Goal: Task Accomplishment & Management: Manage account settings

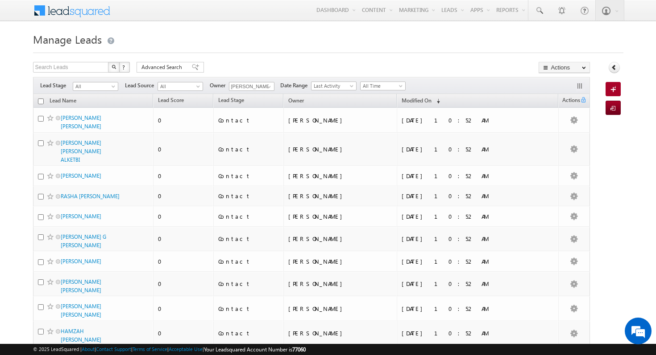
click at [227, 50] on div at bounding box center [328, 50] width 590 height 6
click at [103, 85] on span "All" at bounding box center [94, 87] width 42 height 8
click at [100, 105] on link "Contact" at bounding box center [95, 105] width 45 height 8
click at [444, 102] on link "Modified On (sorted descending)" at bounding box center [420, 101] width 47 height 12
click at [452, 102] on th "Modified On (sorted descending)" at bounding box center [476, 101] width 161 height 14
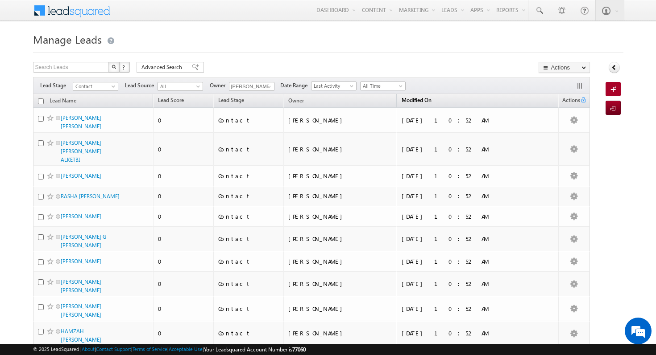
click at [452, 102] on th "Modified On (sorted descending)" at bounding box center [476, 101] width 161 height 14
click at [40, 101] on input "checkbox" at bounding box center [41, 102] width 6 height 6
checkbox input "true"
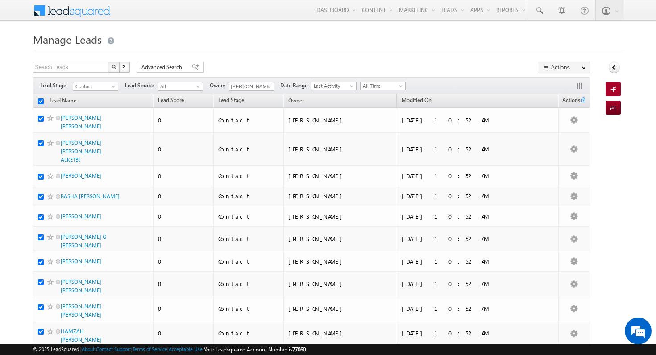
checkbox input "true"
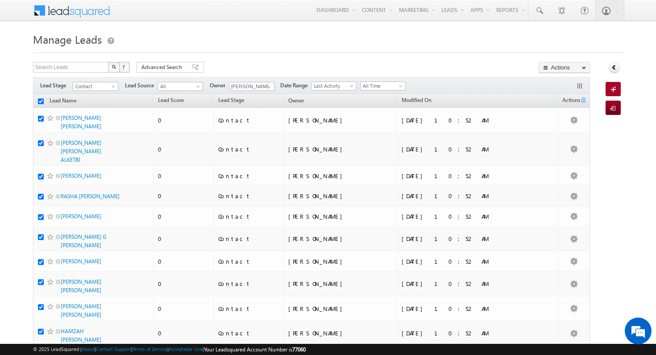
checkbox input "true"
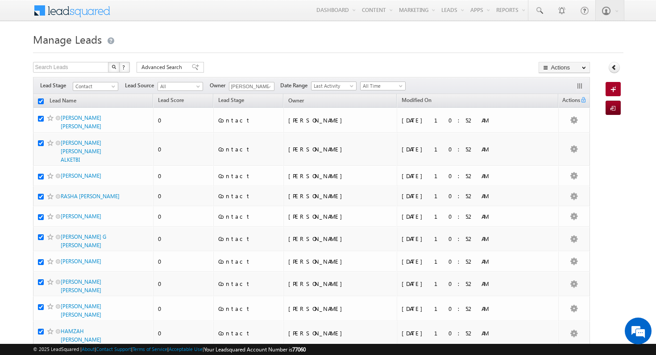
checkbox input "true"
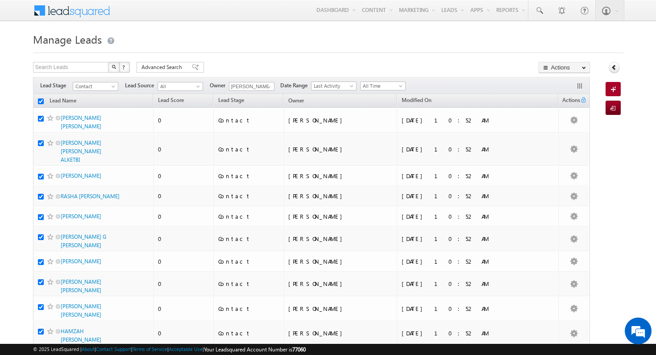
checkbox input "true"
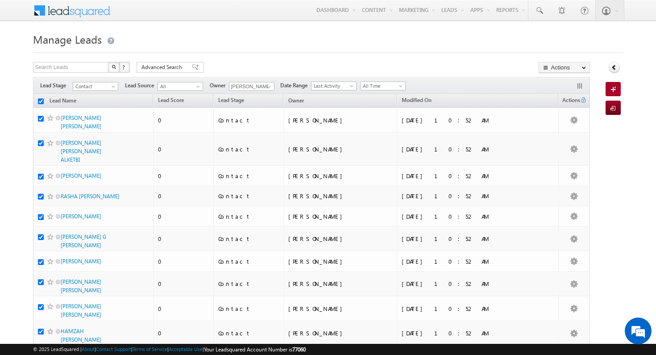
checkbox input "true"
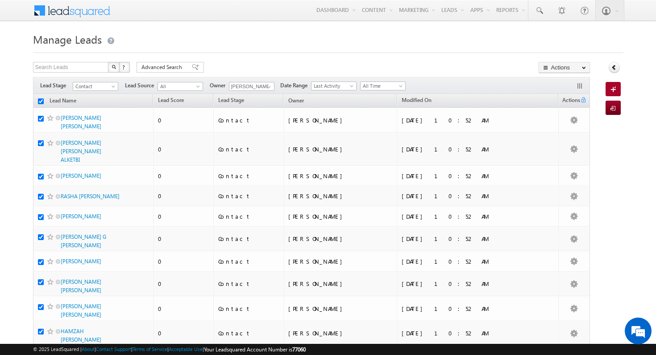
checkbox input "true"
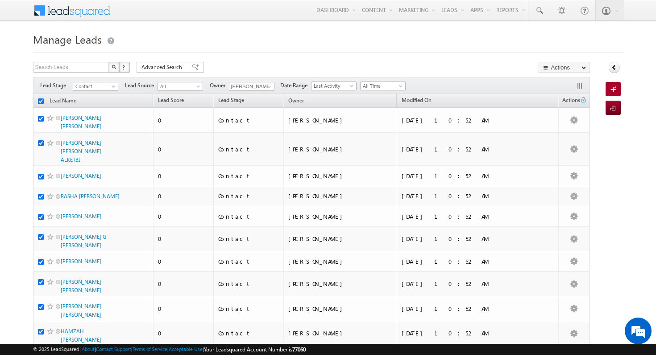
checkbox input "true"
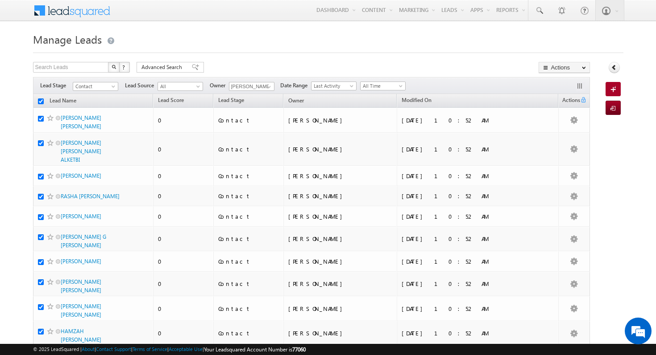
checkbox input "true"
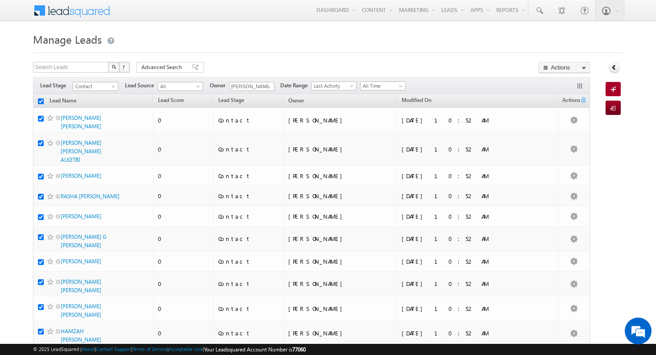
checkbox input "true"
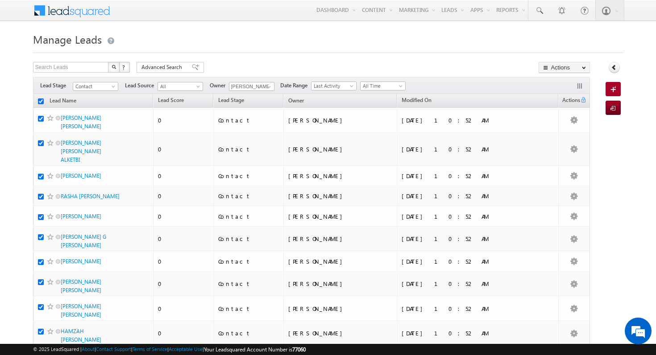
checkbox input "true"
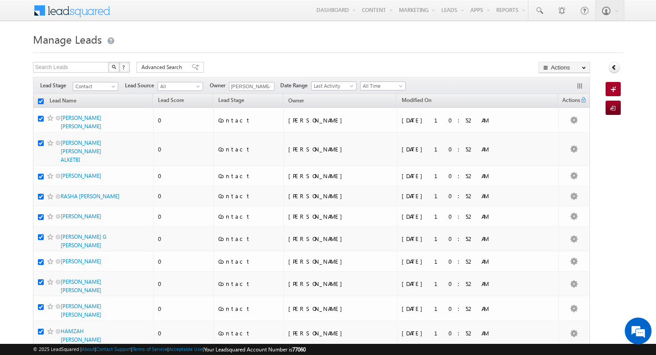
checkbox input "true"
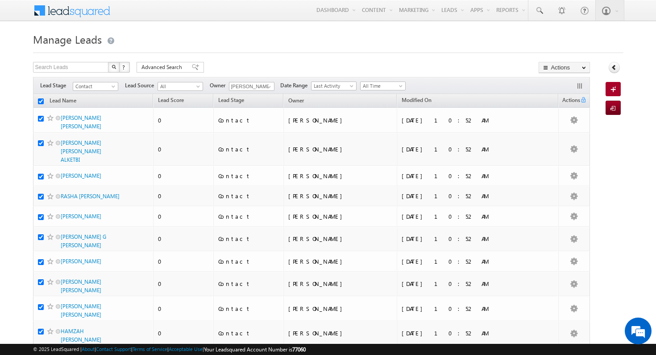
checkbox input "true"
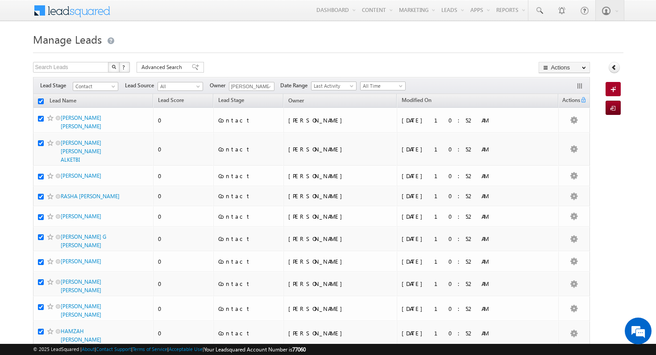
checkbox input "true"
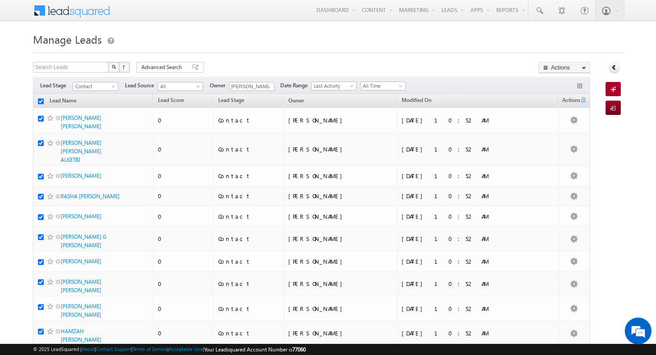
checkbox input "true"
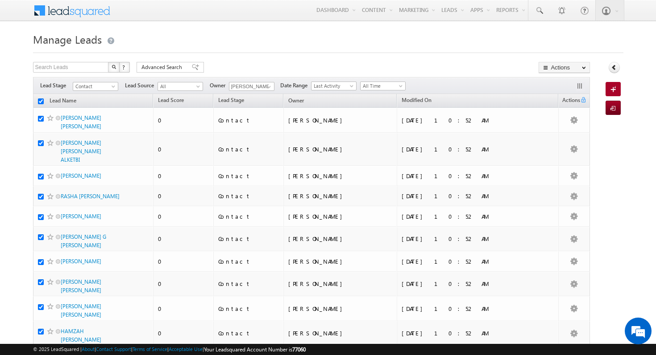
checkbox input "true"
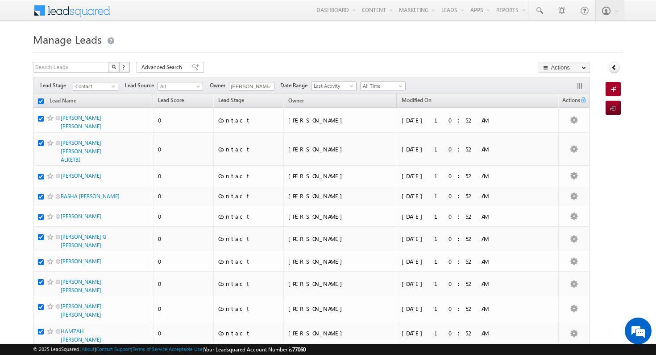
checkbox input "true"
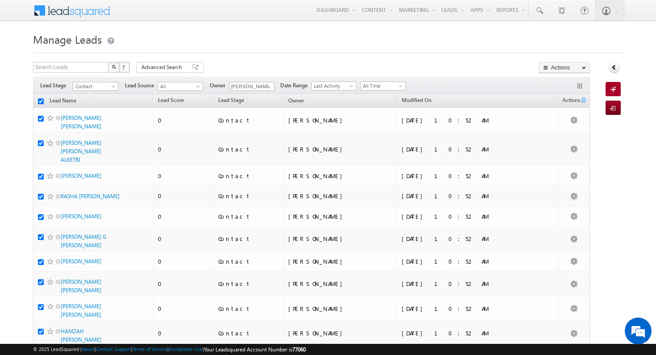
checkbox input "true"
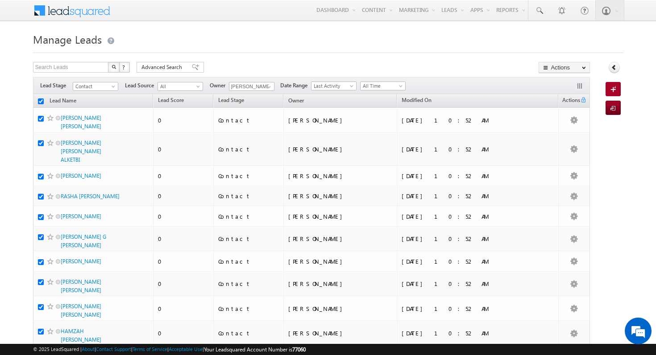
checkbox input "true"
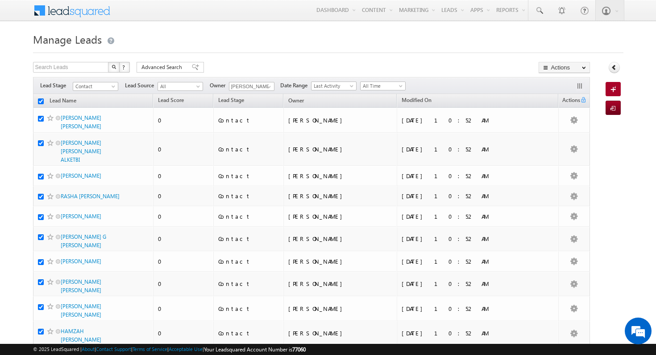
checkbox input "true"
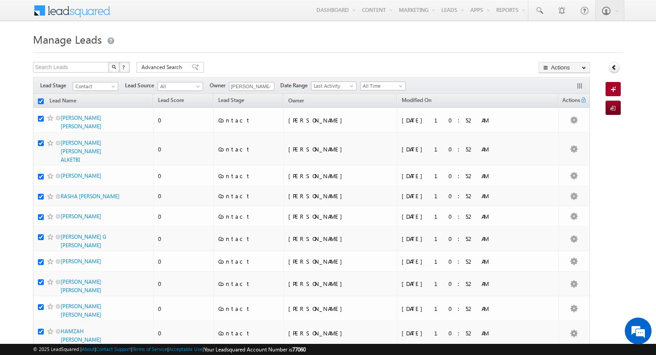
checkbox input "true"
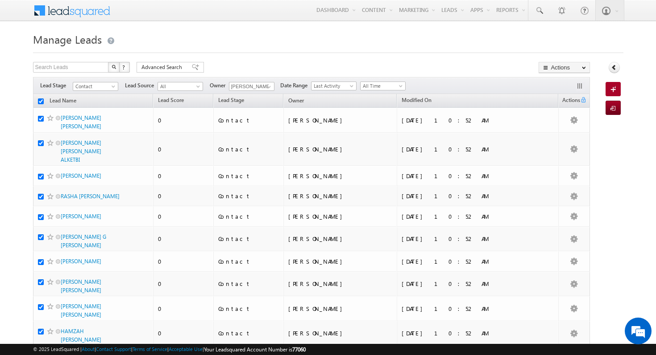
checkbox input "true"
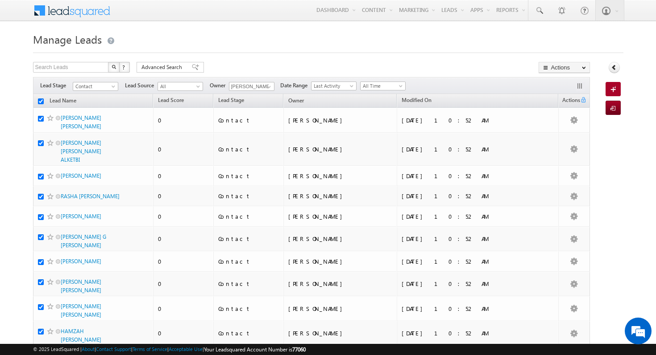
checkbox input "true"
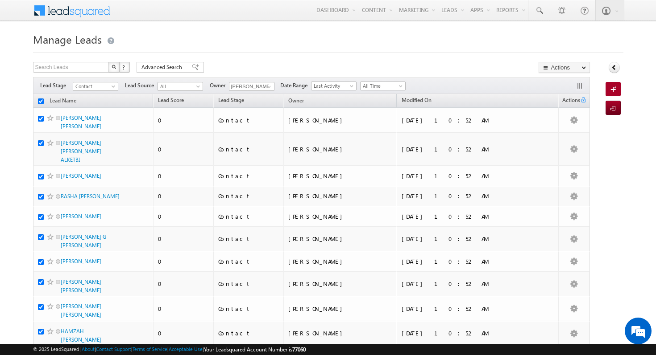
checkbox input "true"
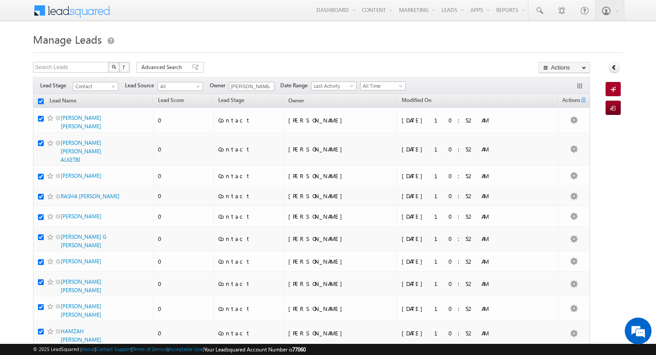
checkbox input "true"
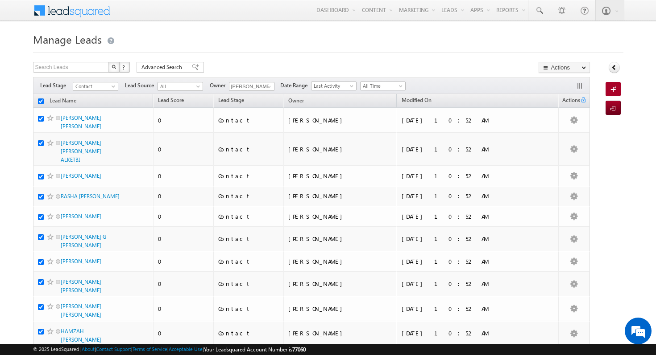
checkbox input "true"
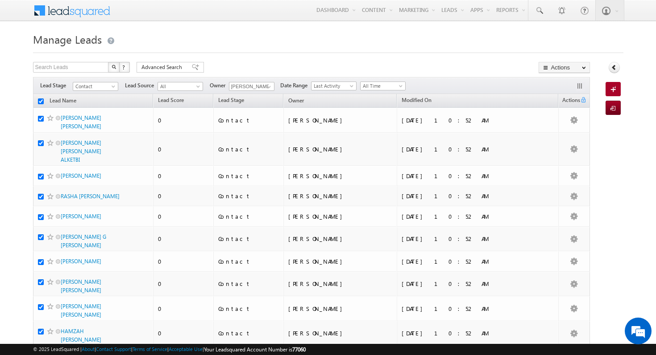
checkbox input "true"
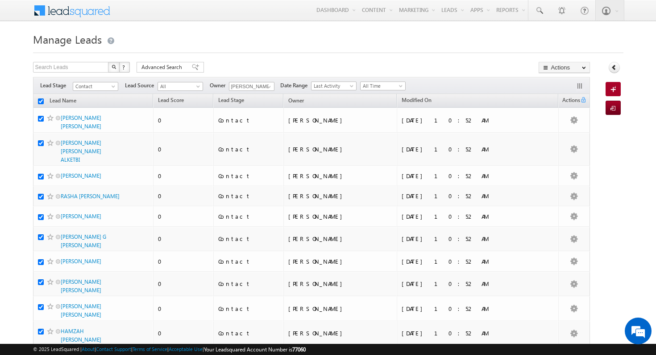
checkbox input "true"
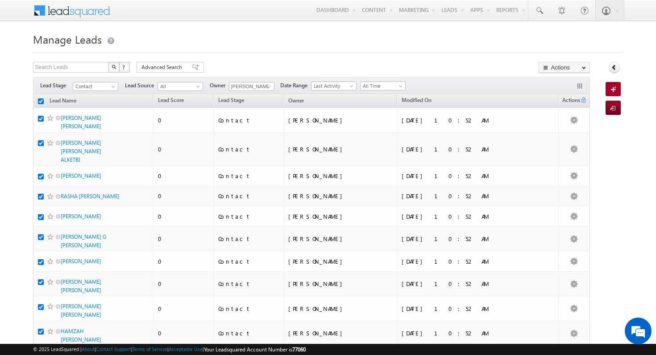
checkbox input "true"
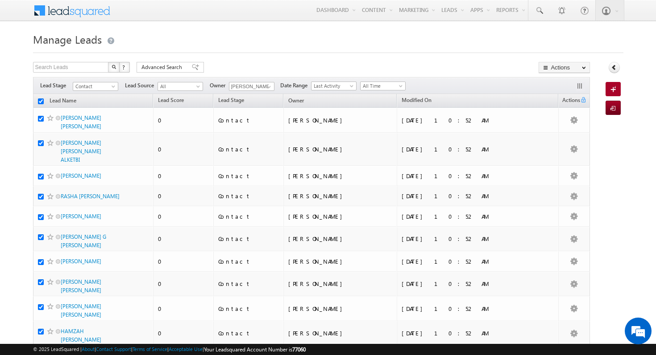
checkbox input "true"
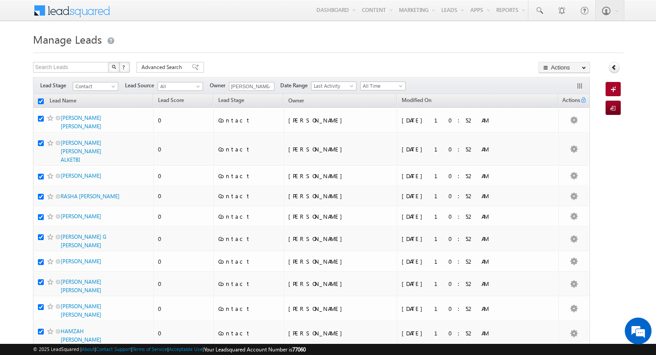
checkbox input "true"
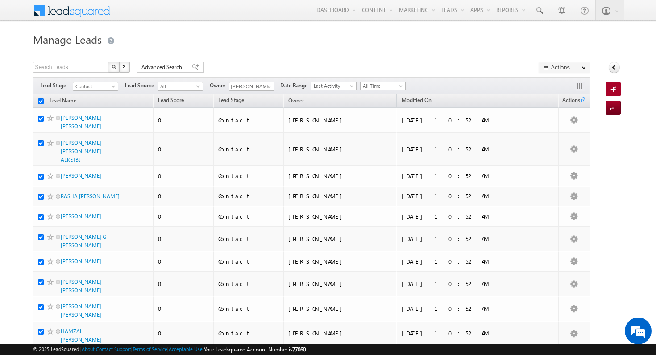
checkbox input "true"
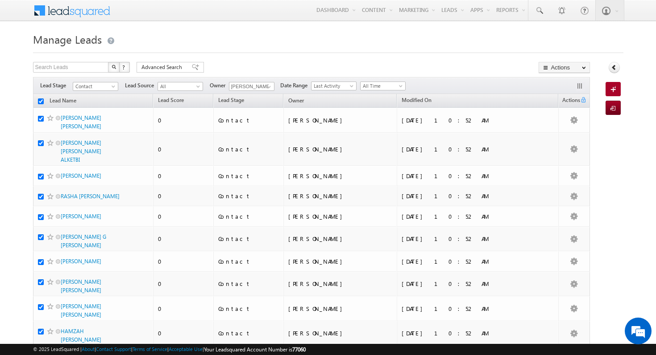
checkbox input "true"
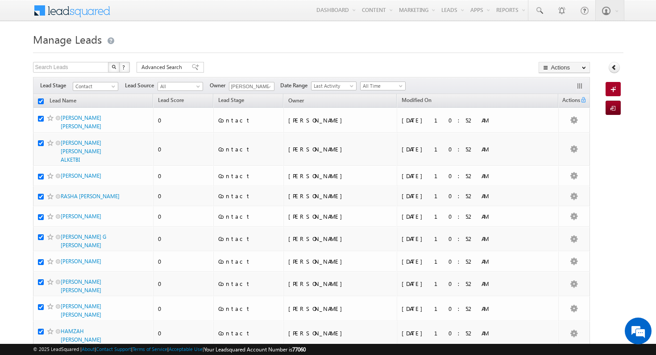
checkbox input "true"
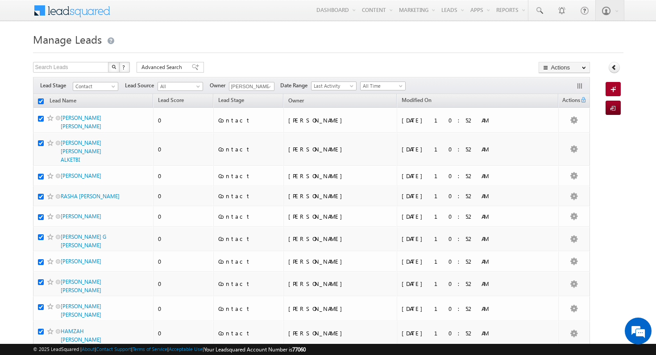
checkbox input "true"
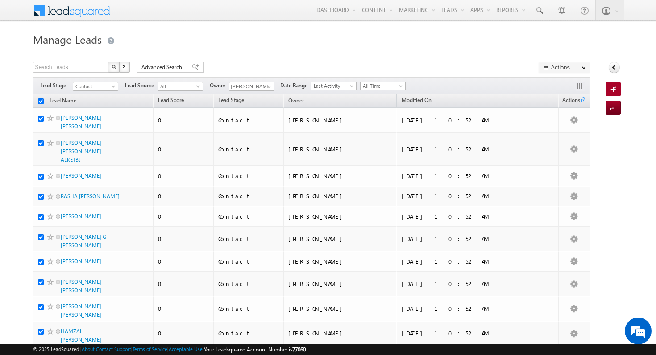
checkbox input "true"
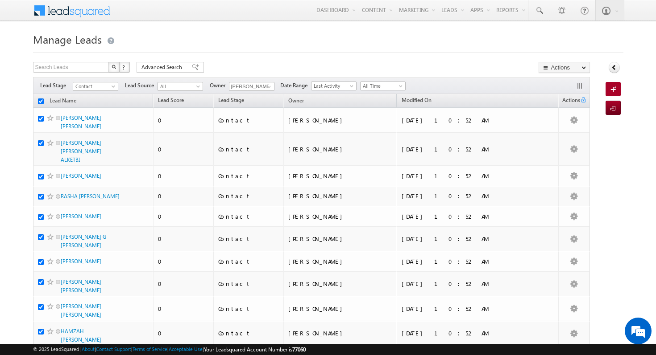
checkbox input "true"
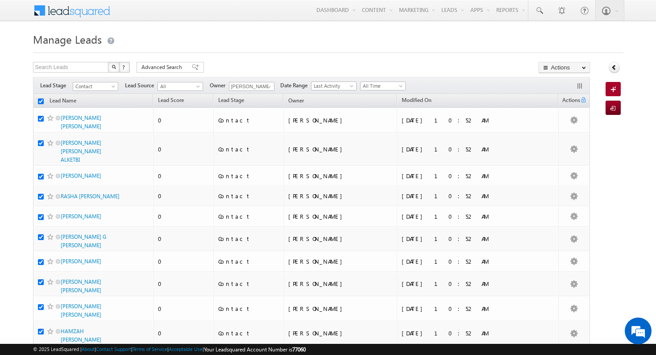
checkbox input "true"
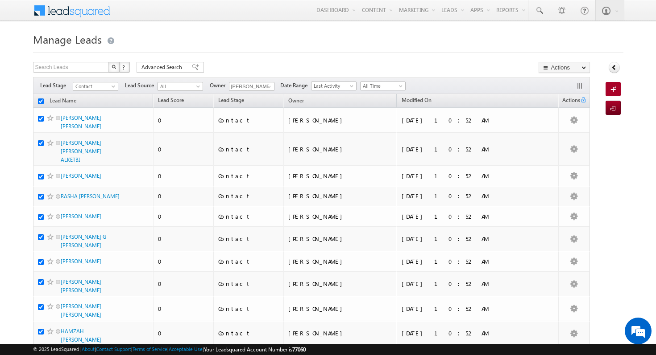
checkbox input "true"
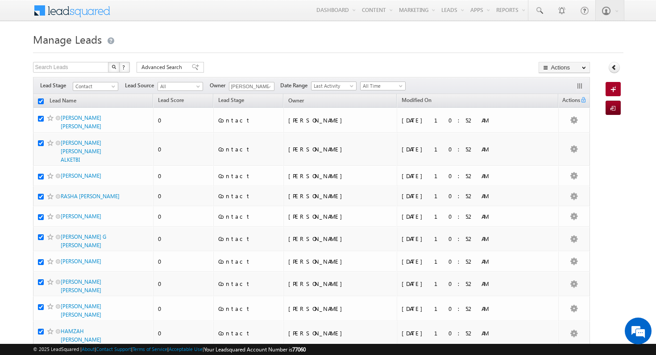
checkbox input "true"
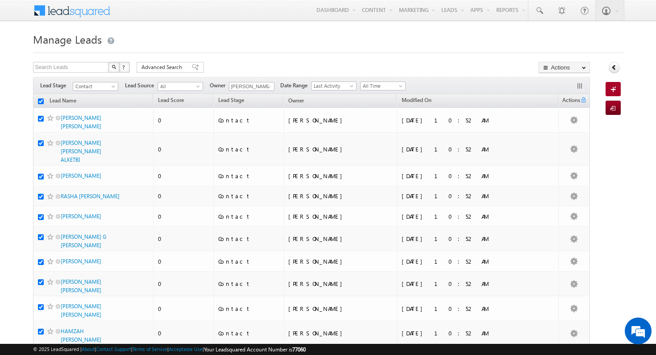
checkbox input "true"
click at [339, 87] on span "Last Activity" at bounding box center [332, 86] width 42 height 8
click at [405, 68] on div "Search Leads X ? 241 results found Advanced Search Advanced Search Advanced sea…" at bounding box center [311, 68] width 557 height 13
click at [179, 85] on span "All" at bounding box center [179, 87] width 42 height 8
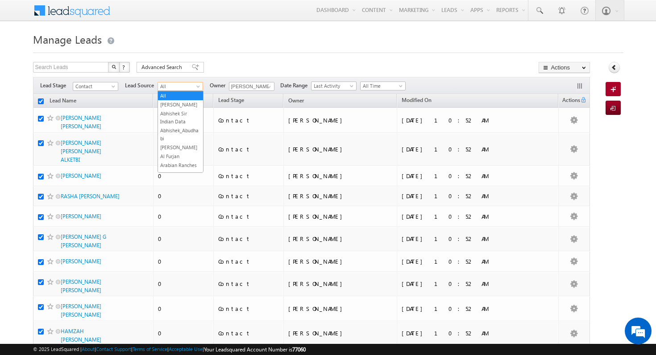
click at [42, 101] on input "checkbox" at bounding box center [41, 102] width 6 height 6
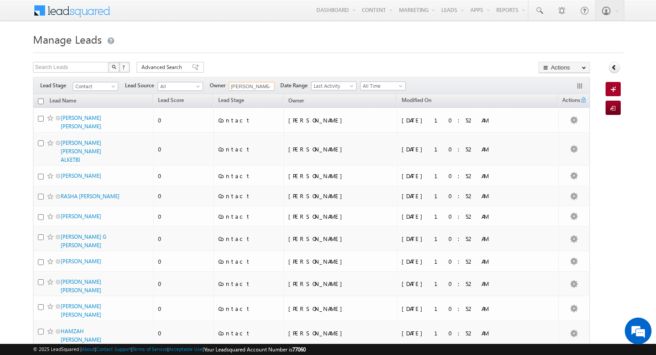
click at [256, 88] on input "[PERSON_NAME]" at bounding box center [251, 86] width 45 height 9
click at [268, 88] on span at bounding box center [268, 86] width 7 height 7
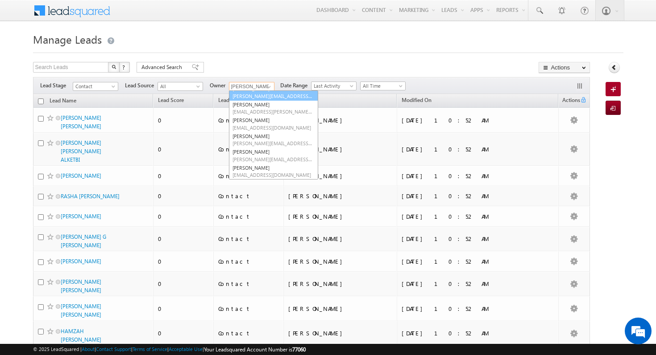
scroll to position [18, 0]
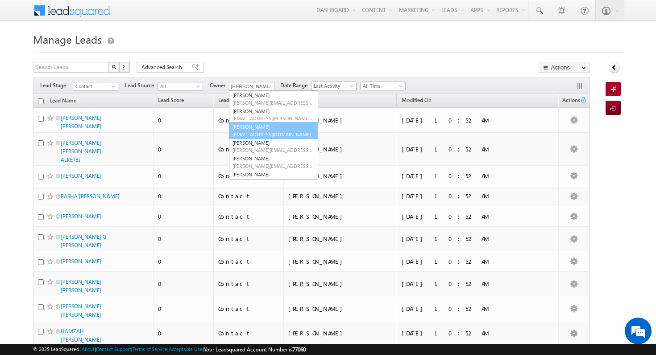
click at [279, 134] on span "[EMAIL_ADDRESS][DOMAIN_NAME]" at bounding box center [272, 134] width 80 height 7
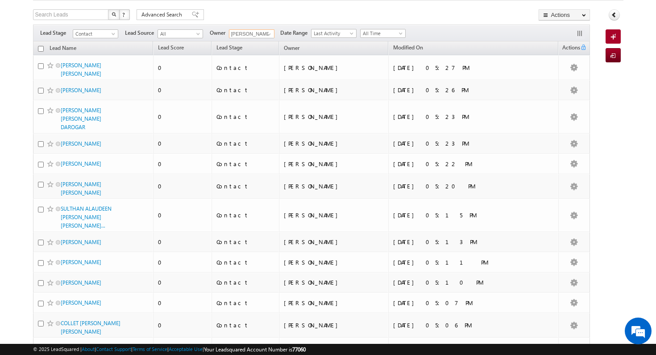
scroll to position [0, 0]
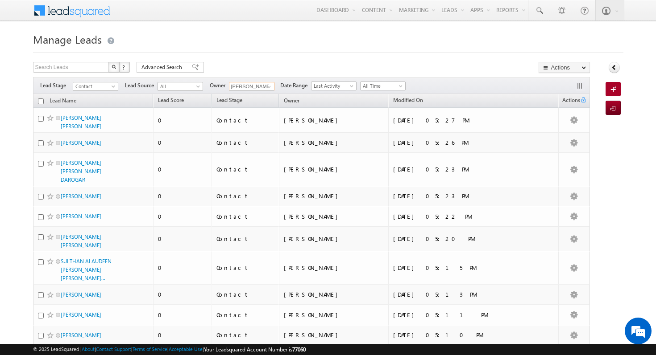
click at [41, 103] on input "checkbox" at bounding box center [41, 102] width 6 height 6
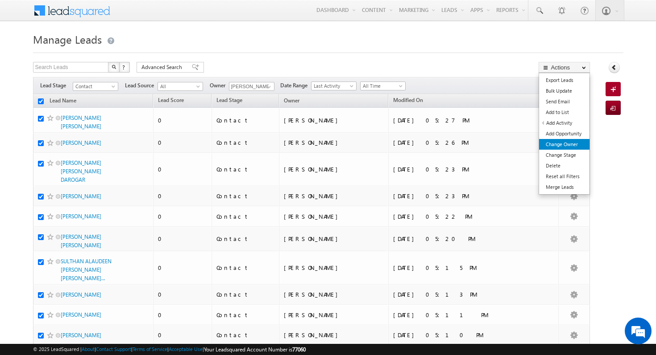
click at [570, 147] on link "Change Owner" at bounding box center [564, 144] width 50 height 11
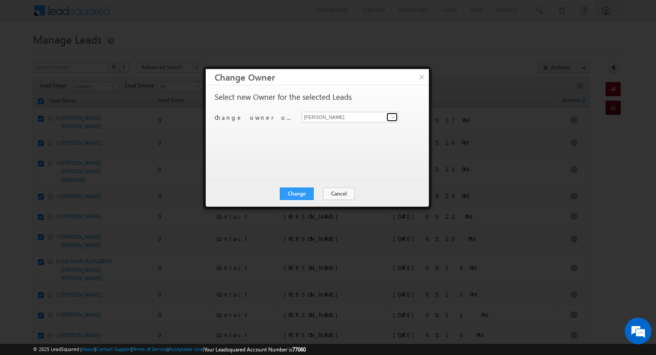
click at [394, 115] on span at bounding box center [392, 117] width 7 height 7
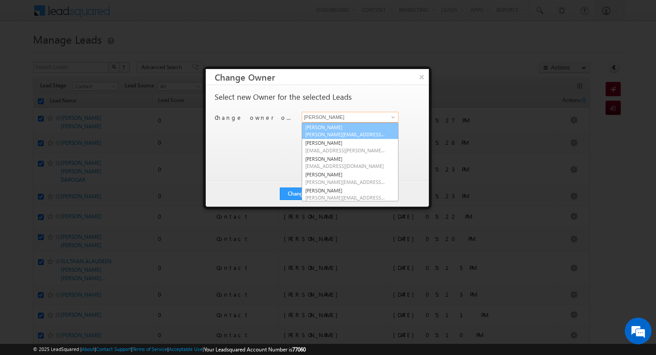
click at [353, 130] on link "[PERSON_NAME] [PERSON_NAME][EMAIL_ADDRESS][DOMAIN_NAME]" at bounding box center [349, 131] width 97 height 17
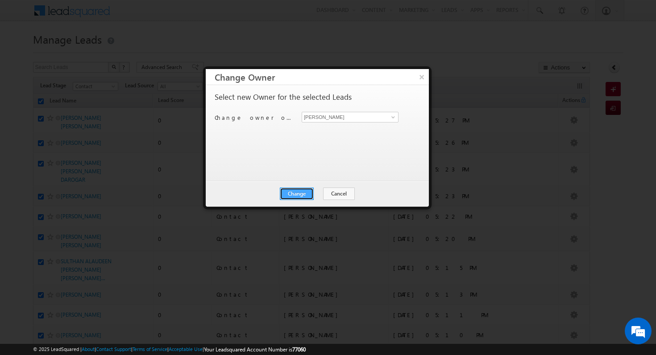
click at [304, 191] on button "Change" at bounding box center [297, 194] width 34 height 12
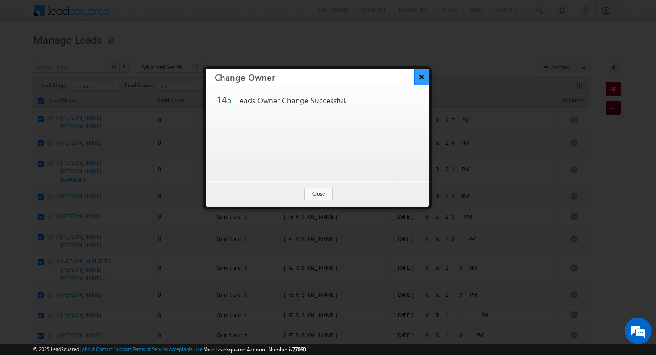
click at [426, 76] on button "×" at bounding box center [421, 77] width 15 height 16
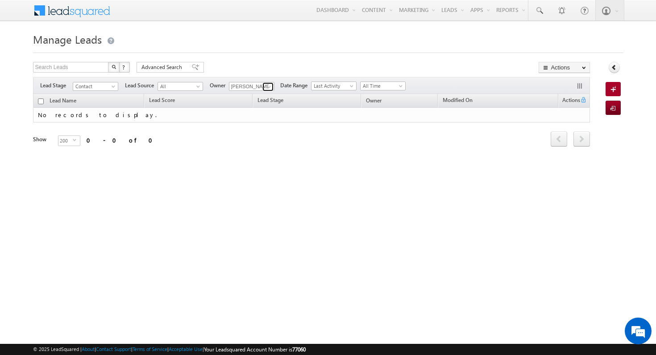
click at [269, 87] on span at bounding box center [268, 86] width 7 height 7
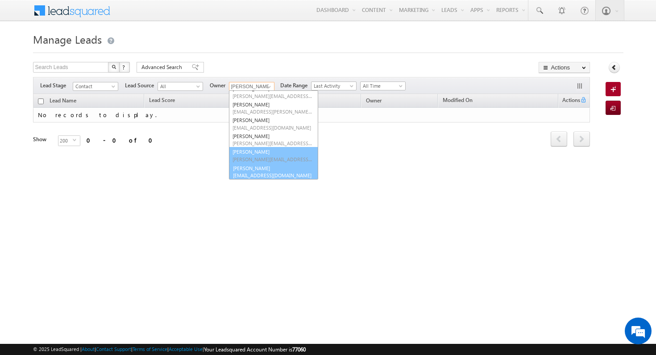
scroll to position [25, 0]
click at [272, 175] on span "[EMAIL_ADDRESS][DOMAIN_NAME]" at bounding box center [272, 174] width 80 height 7
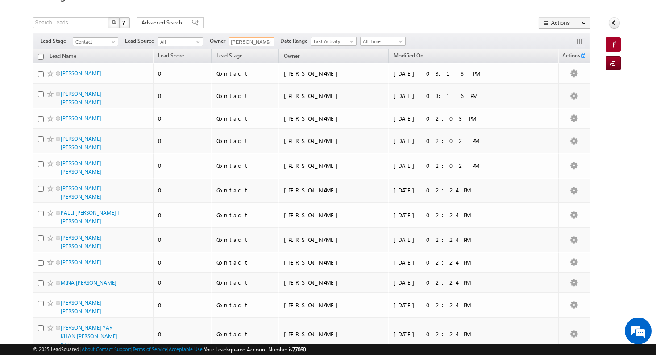
scroll to position [0, 0]
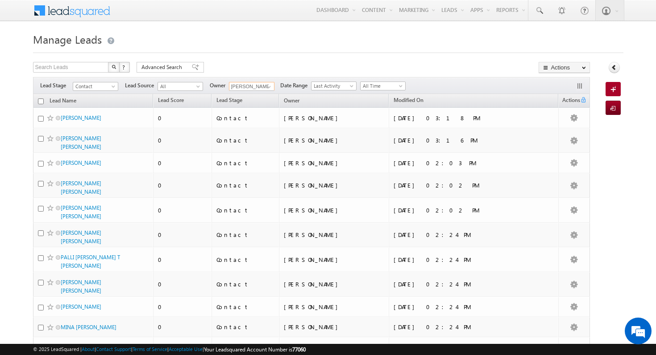
click at [41, 102] on input "checkbox" at bounding box center [41, 102] width 6 height 6
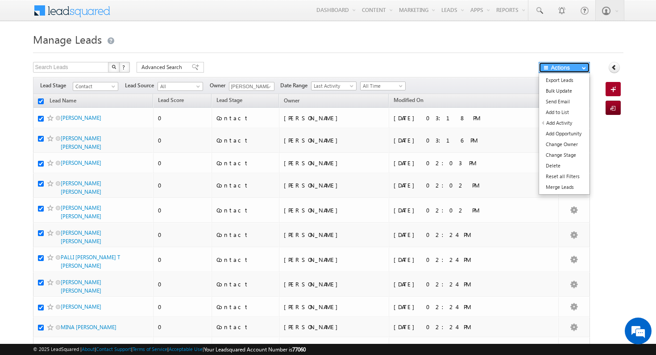
click at [573, 63] on button "Actions" at bounding box center [563, 67] width 51 height 11
click at [582, 148] on link "Change Owner" at bounding box center [564, 144] width 50 height 11
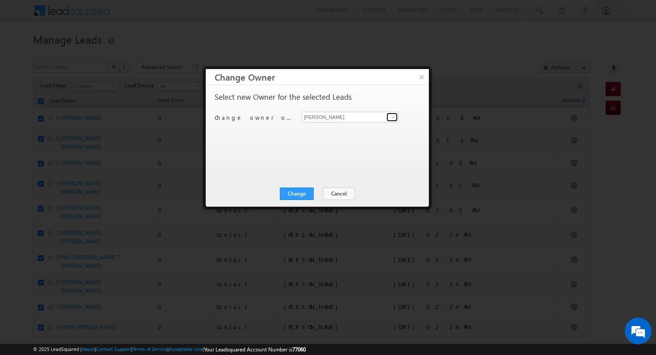
click at [394, 120] on span at bounding box center [392, 117] width 7 height 7
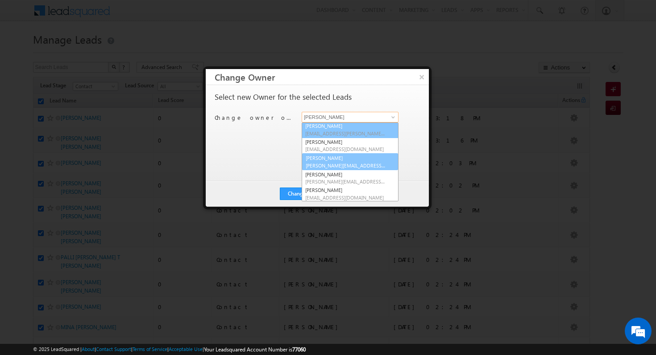
scroll to position [16, 0]
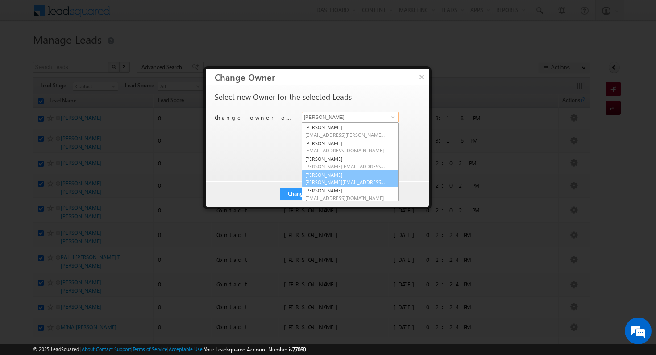
click at [343, 179] on span "[PERSON_NAME][EMAIL_ADDRESS][PERSON_NAME][DOMAIN_NAME]" at bounding box center [345, 182] width 80 height 7
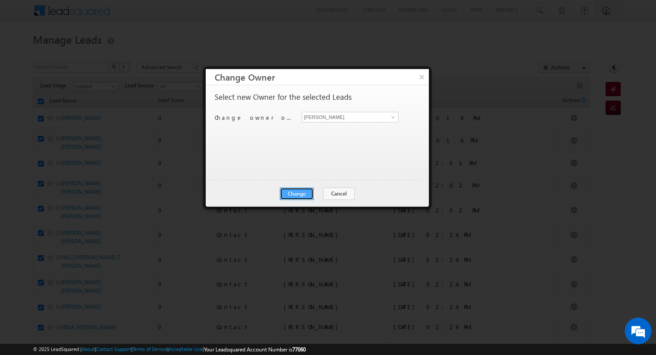
click at [309, 192] on button "Change" at bounding box center [297, 194] width 34 height 12
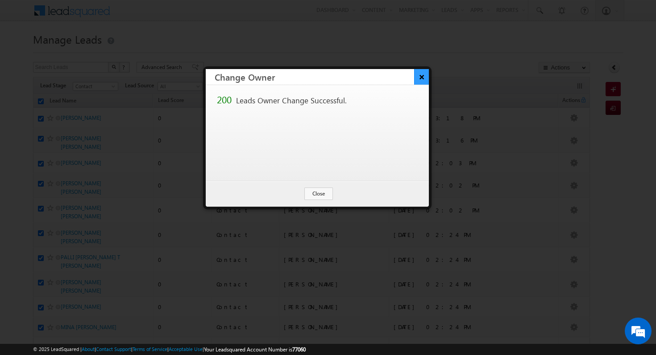
click at [420, 78] on button "×" at bounding box center [421, 77] width 15 height 16
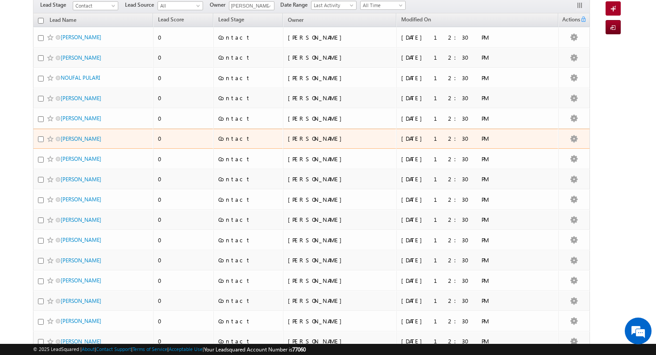
scroll to position [0, 0]
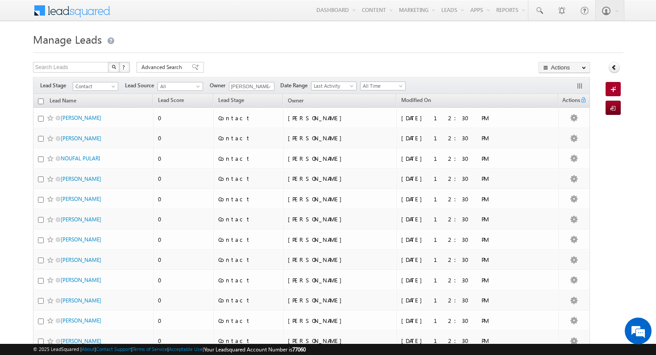
click at [38, 100] on input "checkbox" at bounding box center [41, 102] width 6 height 6
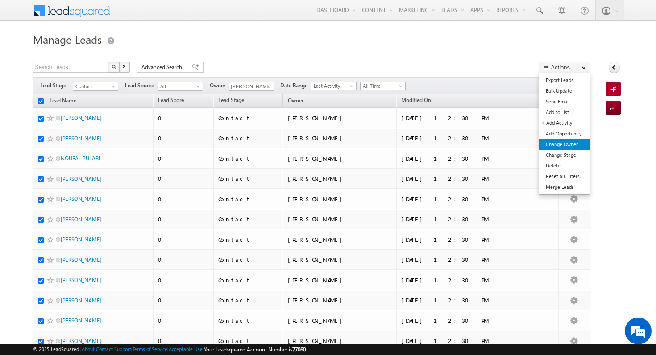
click at [573, 146] on link "Change Owner" at bounding box center [564, 144] width 50 height 11
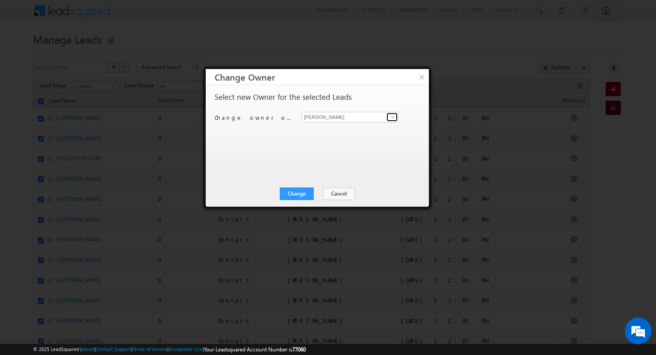
click at [391, 113] on link at bounding box center [391, 117] width 11 height 9
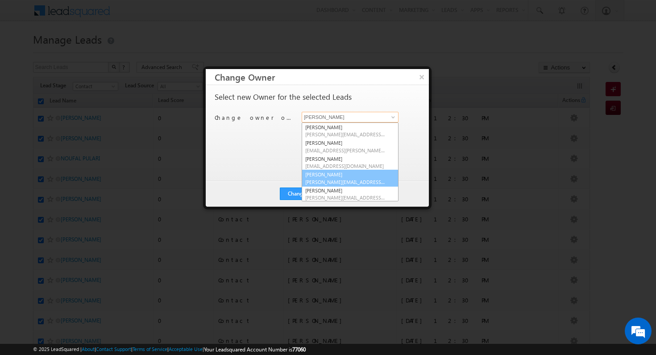
scroll to position [17, 0]
click at [367, 180] on span "[PERSON_NAME][EMAIL_ADDRESS][PERSON_NAME][DOMAIN_NAME]" at bounding box center [345, 180] width 80 height 7
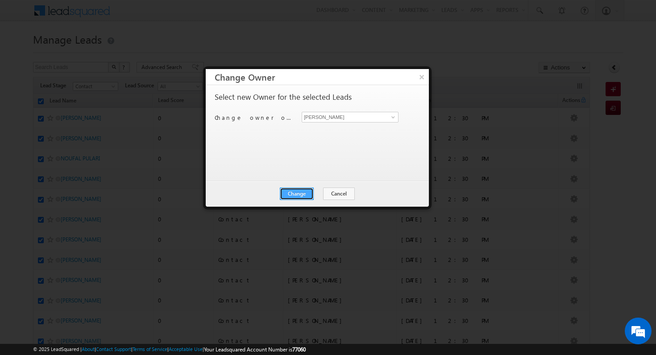
click at [302, 193] on button "Change" at bounding box center [297, 194] width 34 height 12
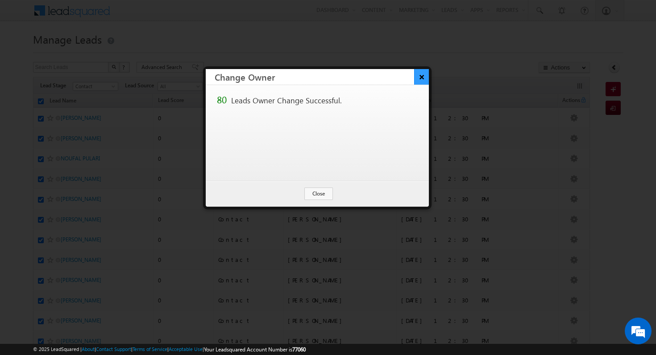
click at [427, 80] on button "×" at bounding box center [421, 77] width 15 height 16
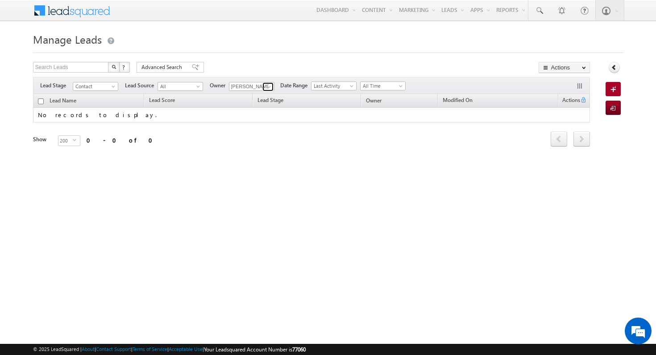
click at [264, 86] on link at bounding box center [267, 87] width 11 height 9
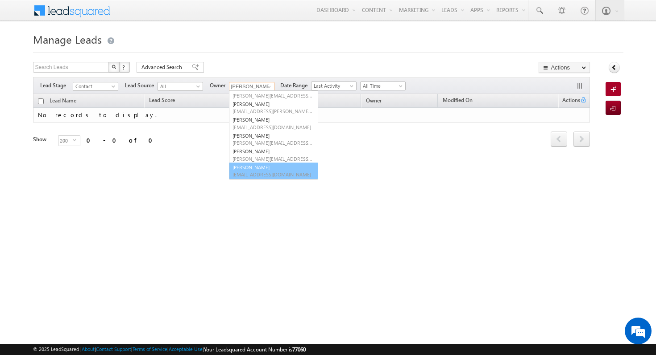
scroll to position [25, 0]
click at [234, 268] on html "Menu [PERSON_NAME] aman. raman i@ind globa [DOMAIN_NAME] obal." at bounding box center [328, 137] width 656 height 275
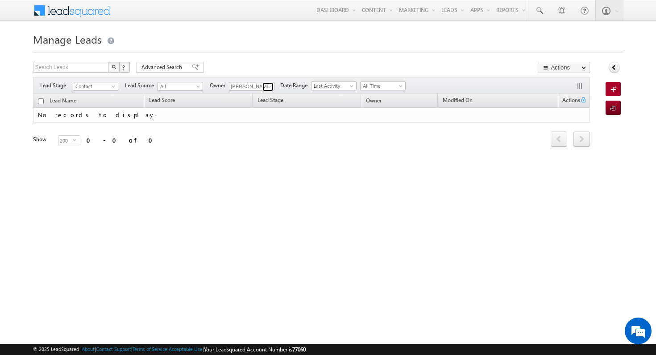
click at [265, 86] on span at bounding box center [268, 86] width 7 height 7
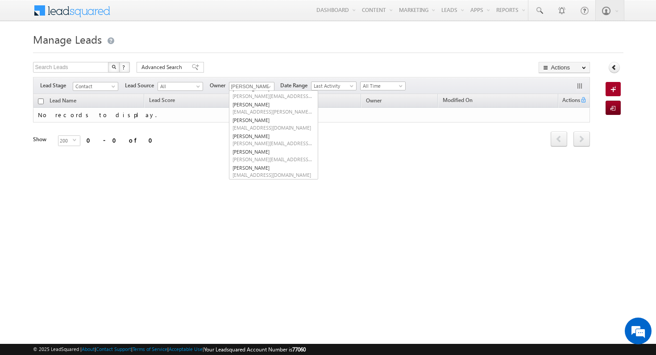
click at [196, 220] on div "Manage Leads Search Leads X ? 0 results found Advanced Search Advanced Search A…" at bounding box center [328, 141] width 590 height 223
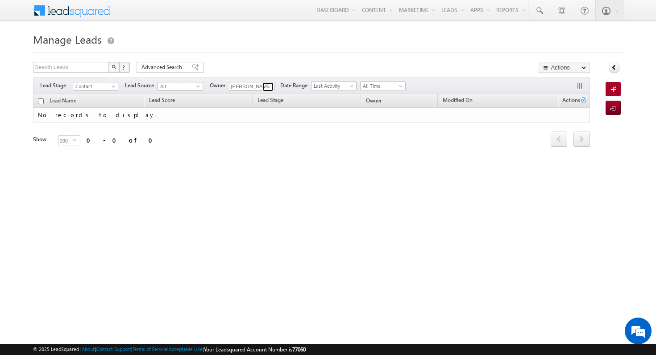
click at [269, 88] on span at bounding box center [268, 86] width 7 height 7
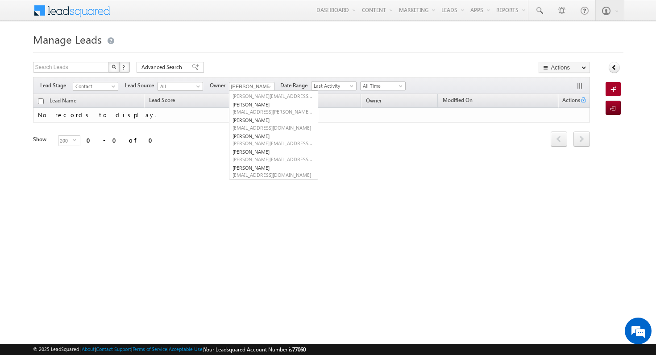
click at [202, 233] on div "Manage Leads Search Leads X ? 0 results found Advanced Search Advanced Search A…" at bounding box center [328, 141] width 590 height 223
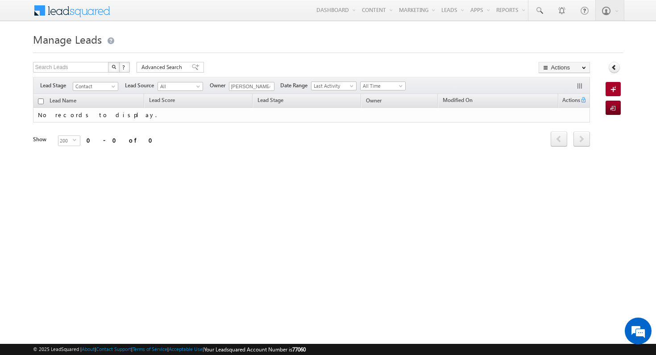
click at [316, 47] on h1 "Manage Leads" at bounding box center [328, 38] width 590 height 17
